Goal: Find specific page/section: Find specific page/section

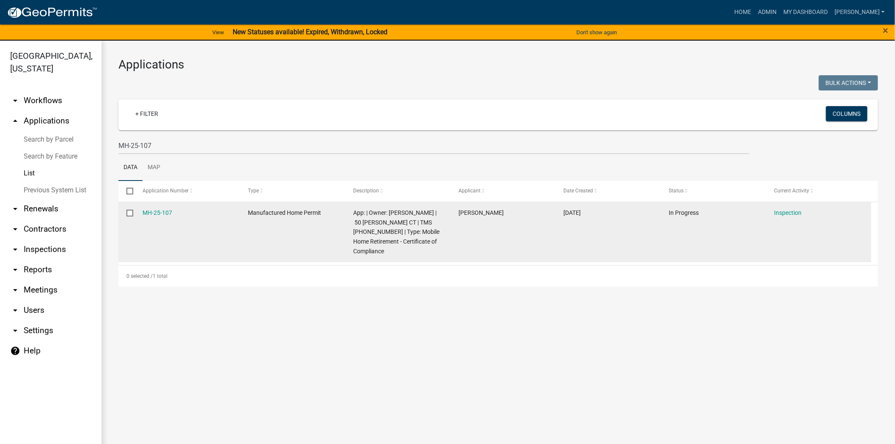
drag, startPoint x: 176, startPoint y: 209, endPoint x: 140, endPoint y: 213, distance: 35.3
click at [140, 213] on datatable-body-cell "MH-25-107" at bounding box center [186, 232] width 105 height 60
copy link "MH-25-107"
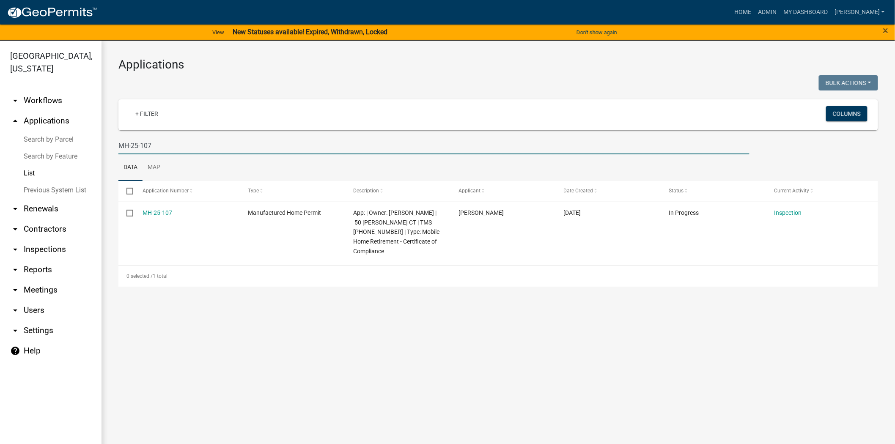
drag, startPoint x: 188, startPoint y: 148, endPoint x: 114, endPoint y: 147, distance: 73.6
click at [114, 147] on div "MH-25-107" at bounding box center [434, 145] width 644 height 17
paste input "S-25-239"
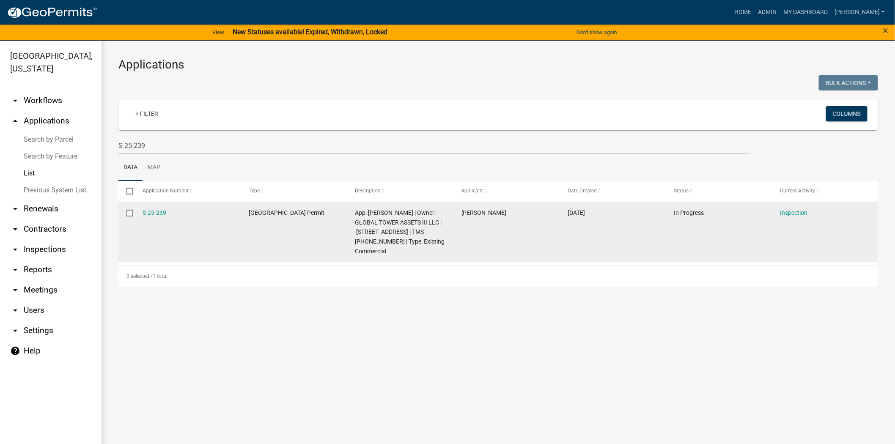
drag, startPoint x: 173, startPoint y: 208, endPoint x: 142, endPoint y: 214, distance: 31.4
click at [142, 214] on datatable-body-cell "S-25-239" at bounding box center [187, 232] width 106 height 60
copy link "S-25-239"
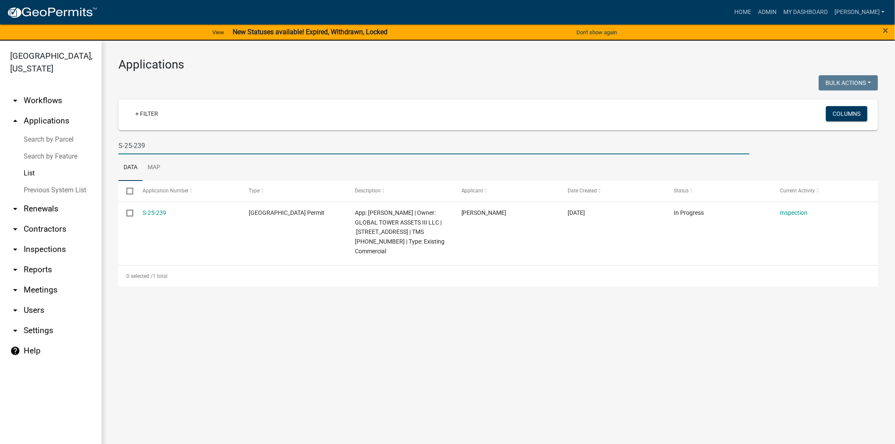
drag, startPoint x: 198, startPoint y: 141, endPoint x: 104, endPoint y: 142, distance: 93.9
click at [104, 142] on div "Applications Bulk Actions Void Expire Lock Withdraw + Filter Columns S-25-239 D…" at bounding box center [497, 172] width 793 height 263
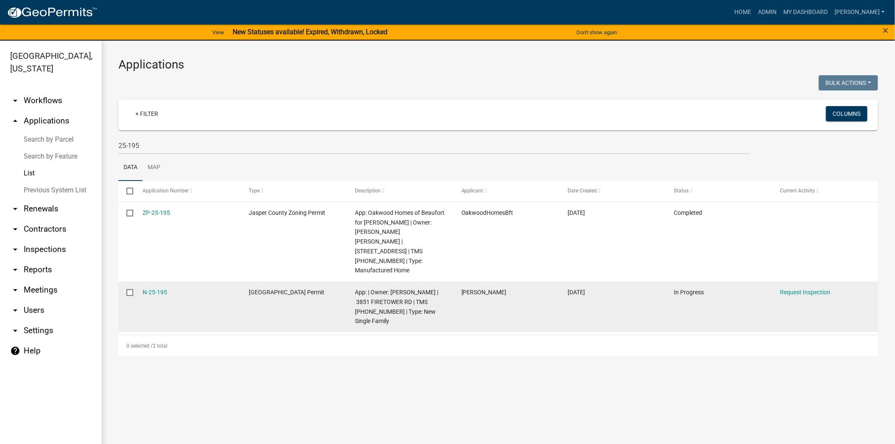
drag, startPoint x: 176, startPoint y: 284, endPoint x: 134, endPoint y: 285, distance: 41.9
click at [134, 285] on datatable-body-cell "N-25-195" at bounding box center [187, 307] width 106 height 51
copy link "N-25-195"
drag, startPoint x: 357, startPoint y: 292, endPoint x: 411, endPoint y: 293, distance: 53.3
click at [411, 293] on span "App: | Owner: [PERSON_NAME] | 3851 FIRETOWER RD | TMS [PHONE_NUMBER] | Type: Ne…" at bounding box center [396, 307] width 83 height 36
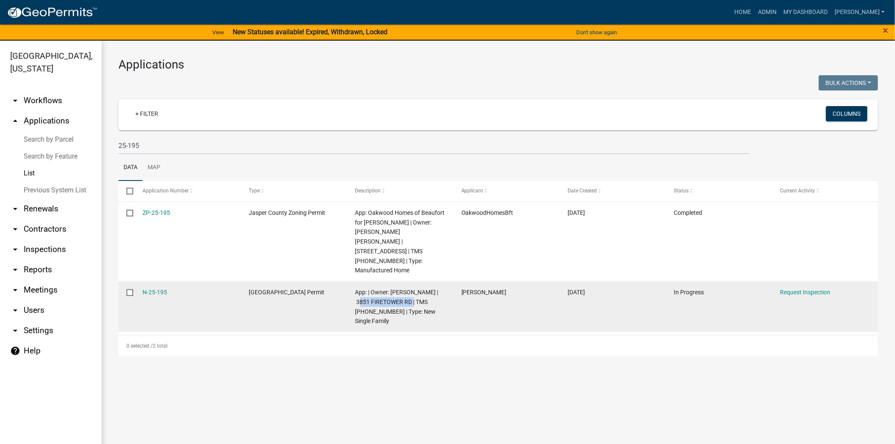
copy span "3851 [GEOGRAPHIC_DATA]"
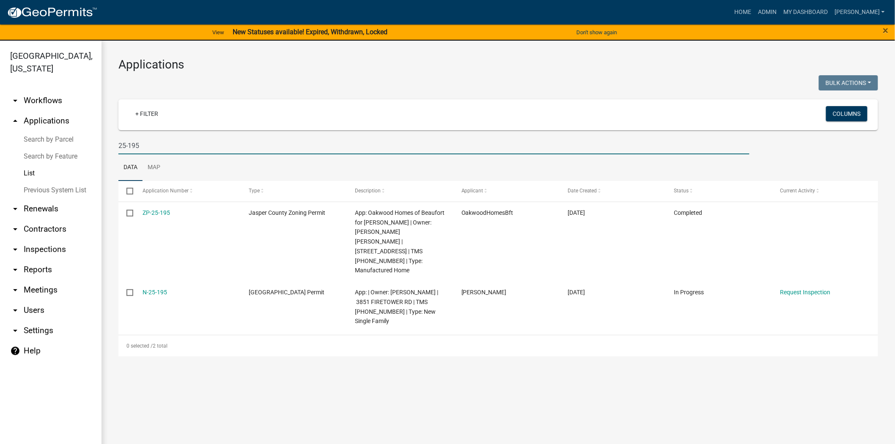
drag, startPoint x: 165, startPoint y: 149, endPoint x: 102, endPoint y: 147, distance: 63.5
click at [102, 147] on div "Applications Bulk Actions Void Expire Lock Withdraw + Filter Columns 25-195 Dat…" at bounding box center [497, 207] width 793 height 333
type input "25-187"
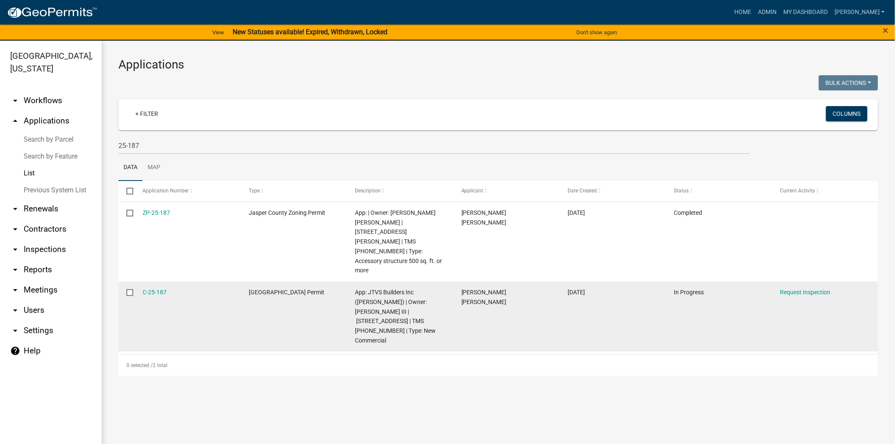
drag, startPoint x: 170, startPoint y: 272, endPoint x: 134, endPoint y: 272, distance: 36.4
click at [134, 282] on div "C-25-187 [GEOGRAPHIC_DATA] Permit App: JTVS Builders Inc ([PERSON_NAME]) | Owne…" at bounding box center [498, 317] width 760 height 70
copy div "C-25-187"
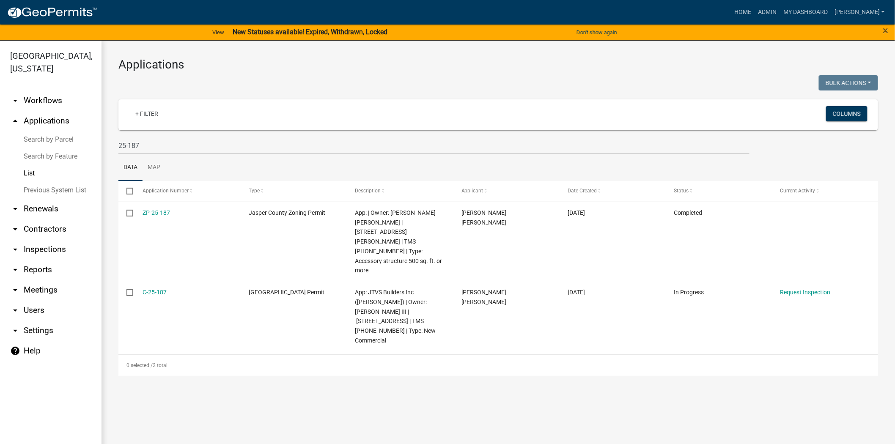
drag, startPoint x: 174, startPoint y: 370, endPoint x: 174, endPoint y: 360, distance: 10.2
click at [174, 370] on main "Applications Bulk Actions Void Expire Lock Withdraw + Filter Columns 25-187 Dat…" at bounding box center [497, 248] width 793 height 414
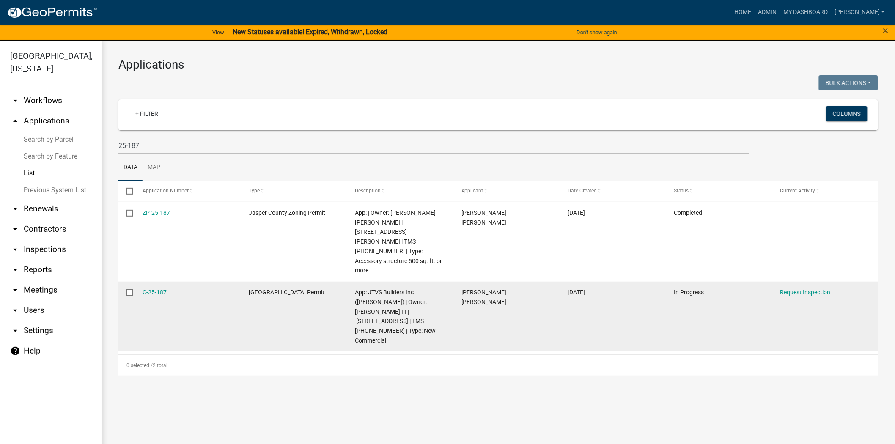
drag, startPoint x: 172, startPoint y: 271, endPoint x: 134, endPoint y: 269, distance: 38.1
click at [134, 282] on datatable-body-cell "C-25-187" at bounding box center [187, 317] width 106 height 70
copy link "C-25-187"
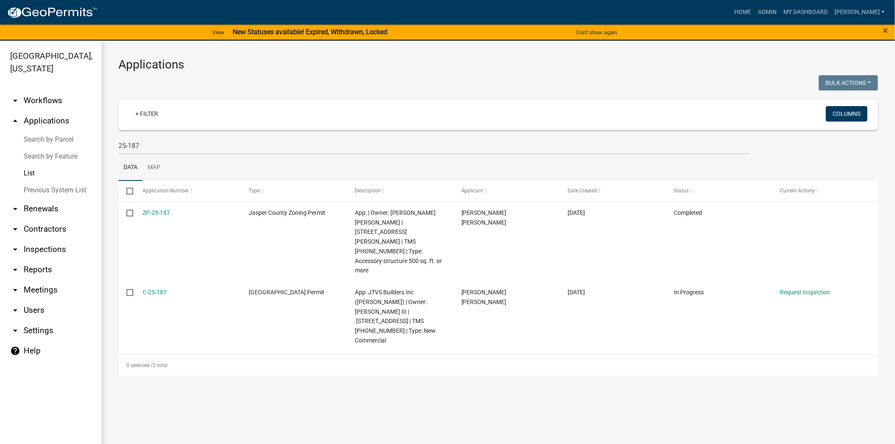
click at [168, 375] on main "Applications Bulk Actions Void Expire Lock Withdraw + Filter Columns 25-187 Dat…" at bounding box center [497, 248] width 793 height 414
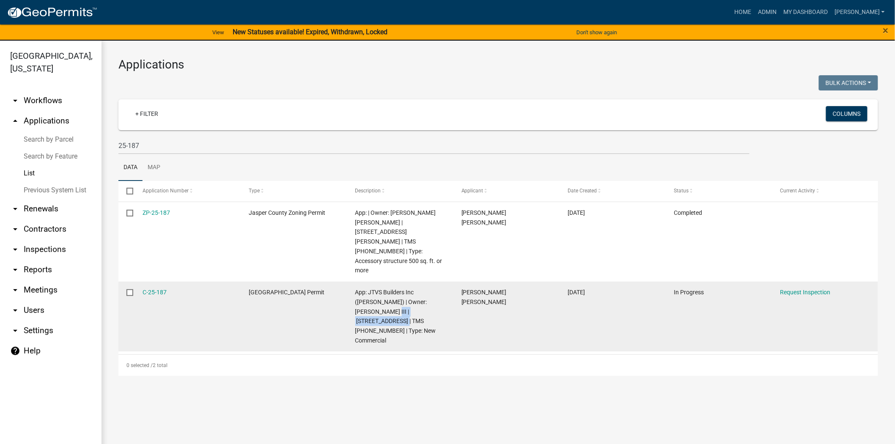
drag, startPoint x: 356, startPoint y: 293, endPoint x: 431, endPoint y: 293, distance: 74.4
click at [431, 293] on span "App: JTVS Builders Inc ([PERSON_NAME]) | Owner: [PERSON_NAME] III | [STREET_ADD…" at bounding box center [395, 316] width 81 height 55
copy span "[STREET_ADDRESS]"
